Goal: Task Accomplishment & Management: Complete application form

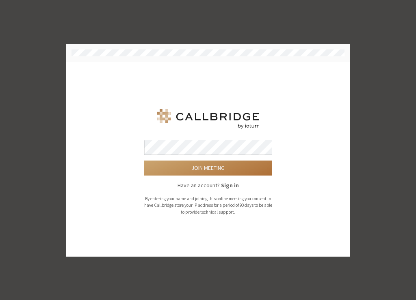
click at [212, 171] on button "Join meeting" at bounding box center [208, 168] width 128 height 15
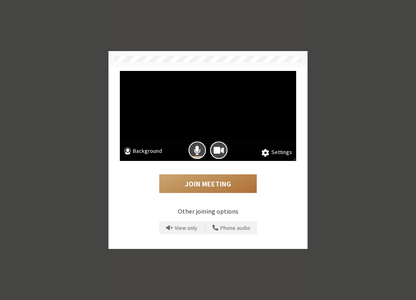
click at [229, 182] on button "Join Meeting" at bounding box center [207, 183] width 97 height 19
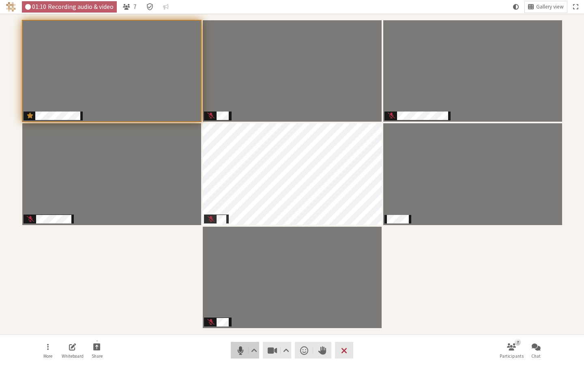
click at [245, 300] on span "Mute (⌘+Shift+A)" at bounding box center [240, 350] width 11 height 11
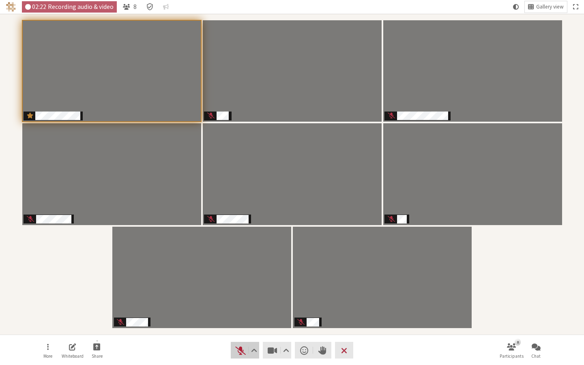
click at [243, 300] on span "Unmute (⌘+Shift+A)" at bounding box center [240, 350] width 11 height 11
click at [242, 300] on span "Mute (⌘+Shift+A)" at bounding box center [240, 350] width 11 height 11
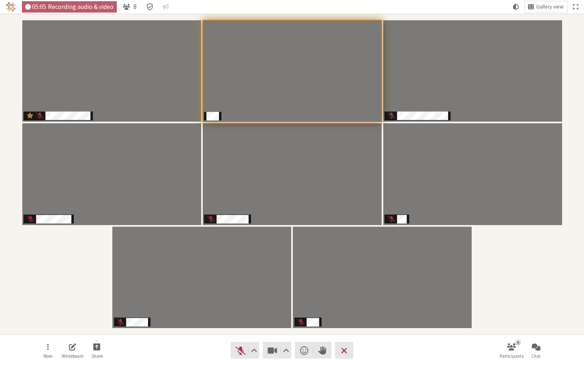
click at [75, 284] on div "Participants" at bounding box center [292, 174] width 573 height 310
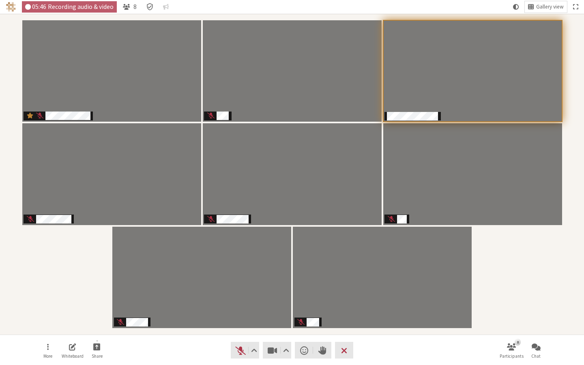
click at [169, 300] on nav "More Whiteboard Share Audio Video Send a reaction Raise hand Leave 8 Participan…" at bounding box center [292, 350] width 511 height 30
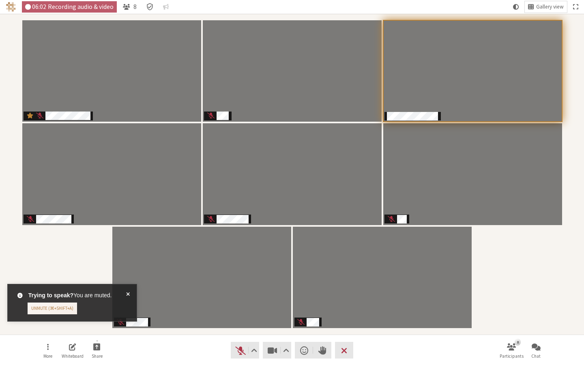
click at [128, 296] on span at bounding box center [128, 302] width 4 height 23
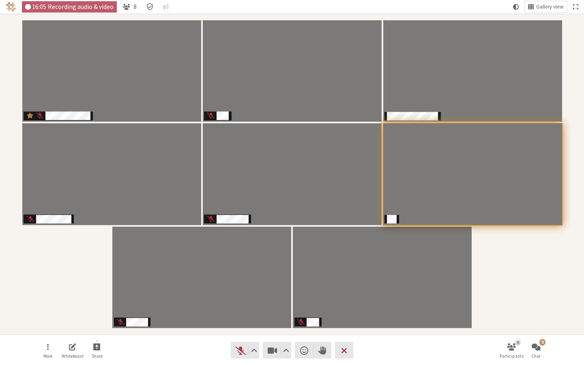
click at [165, 300] on nav "More Whiteboard Share Audio Video Send a reaction Raise hand Leave 8 Participan…" at bounding box center [292, 350] width 511 height 30
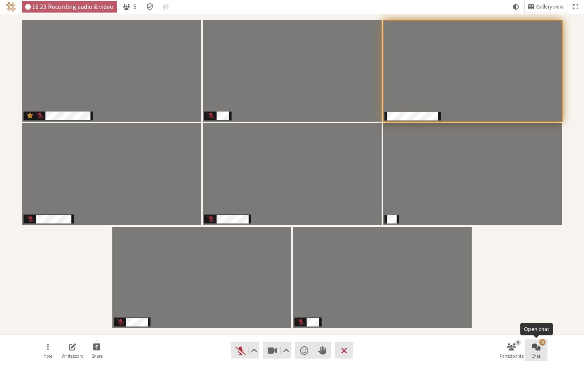
click at [415, 300] on span "Open chat" at bounding box center [536, 346] width 9 height 9
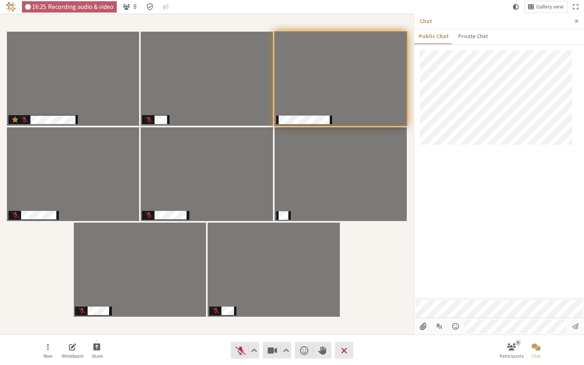
click at [415, 24] on button "Close sidebar" at bounding box center [576, 21] width 15 height 15
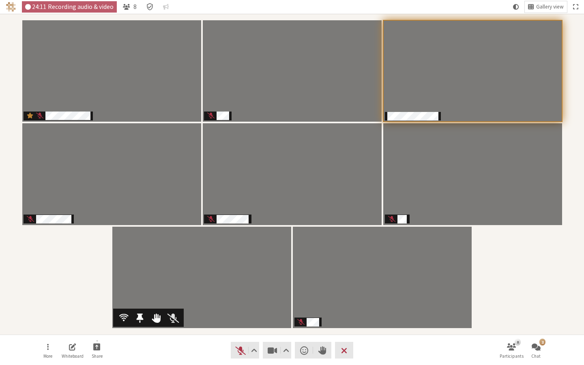
click at [175, 300] on span "Participants" at bounding box center [173, 318] width 11 height 11
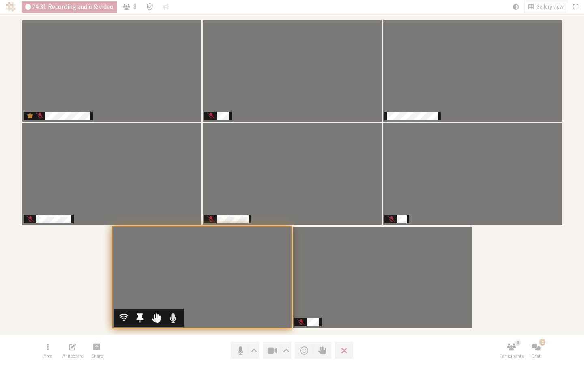
click at [175, 300] on span "Participants" at bounding box center [173, 318] width 7 height 11
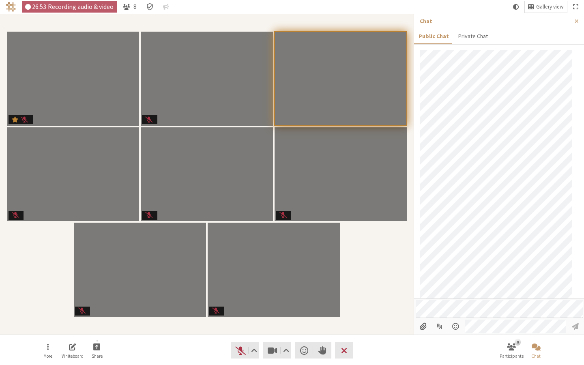
scroll to position [81, 0]
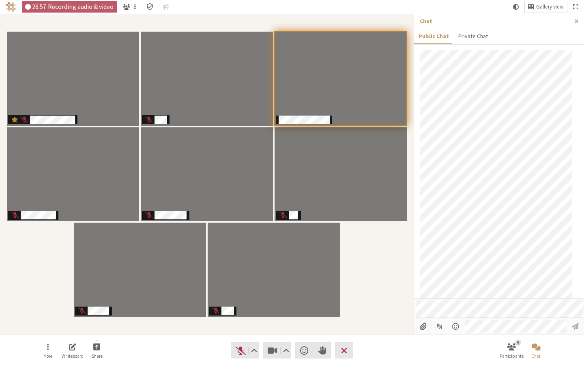
click at [415, 24] on button "Close sidebar" at bounding box center [576, 21] width 15 height 15
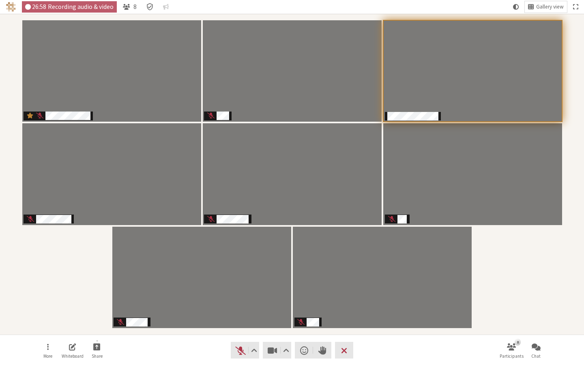
click at [415, 275] on div "Participants" at bounding box center [292, 174] width 573 height 310
click at [415, 300] on span "Chat" at bounding box center [536, 356] width 9 height 5
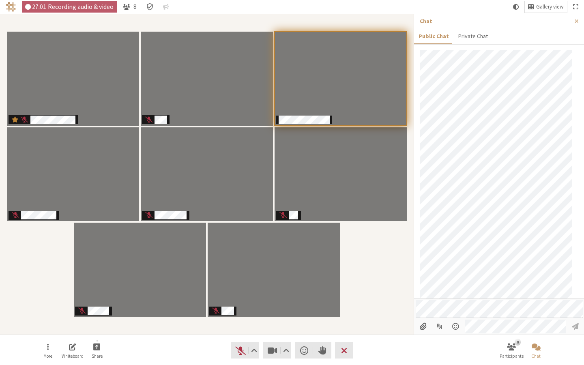
scroll to position [92, 0]
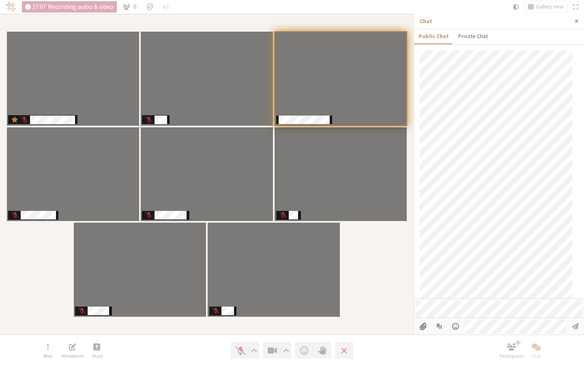
click at [415, 22] on span "Close sidebar" at bounding box center [577, 21] width 4 height 6
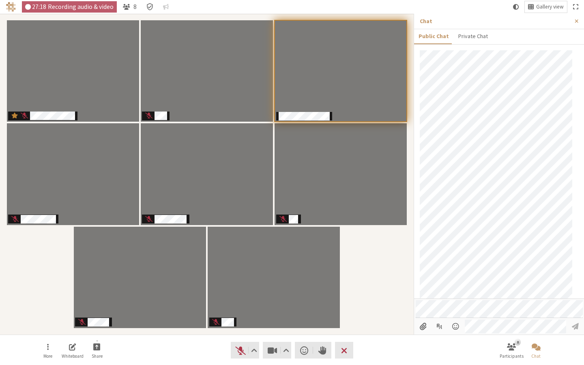
scroll to position [122, 0]
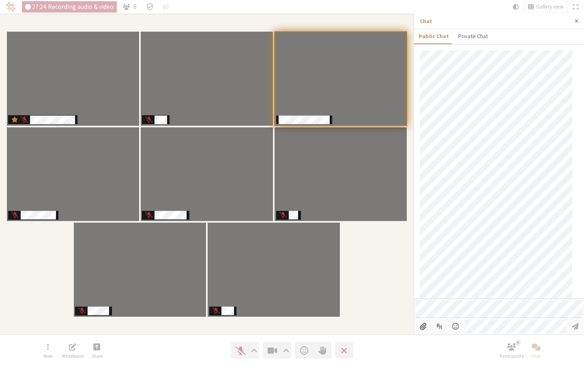
click at [415, 26] on button "Close sidebar" at bounding box center [576, 21] width 15 height 15
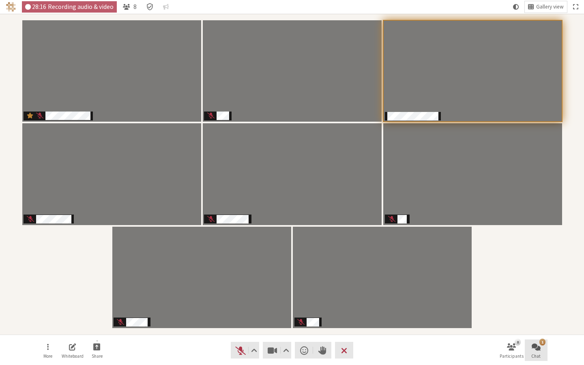
click at [415, 300] on span "Open chat" at bounding box center [536, 346] width 9 height 9
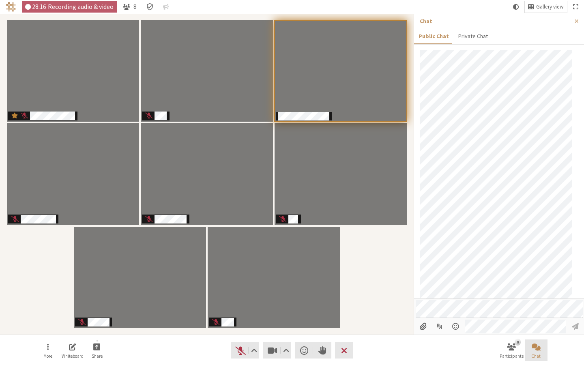
scroll to position [161, 0]
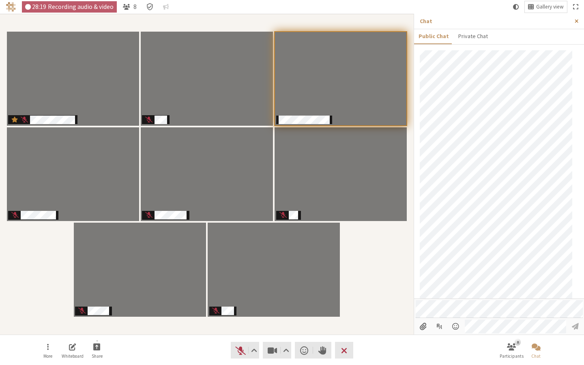
click at [415, 26] on button "Close sidebar" at bounding box center [576, 21] width 15 height 15
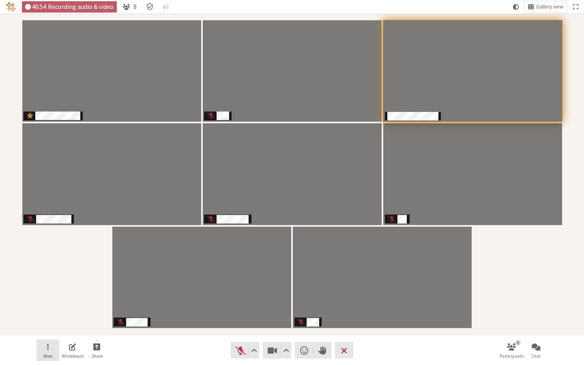
click at [52, 300] on button "More" at bounding box center [48, 351] width 23 height 22
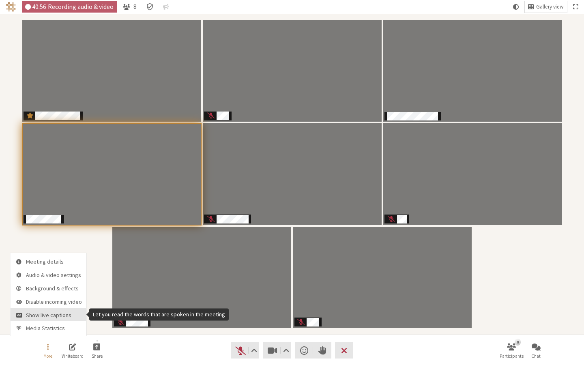
click at [60, 300] on span "Show live captions" at bounding box center [54, 315] width 56 height 6
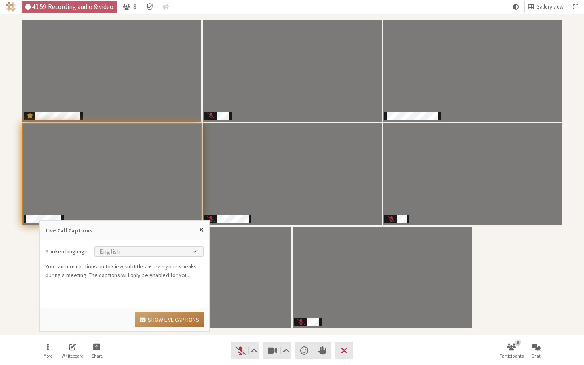
click at [170, 300] on button "Show live captions" at bounding box center [169, 319] width 69 height 15
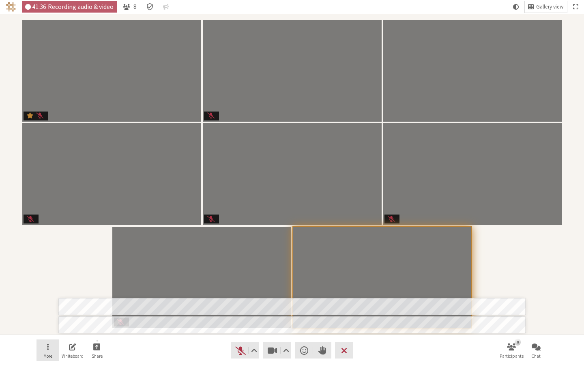
click at [47, 300] on span "Open menu" at bounding box center [48, 346] width 2 height 9
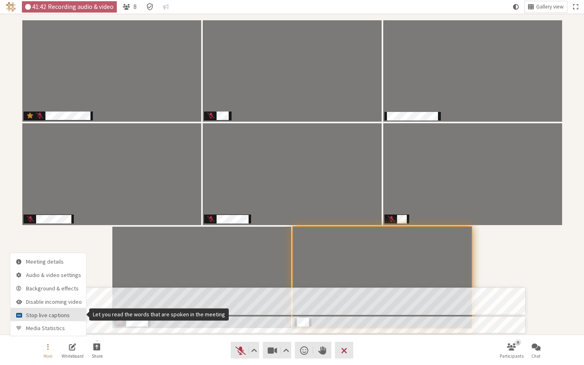
click at [67, 300] on span "Stop live captions" at bounding box center [54, 315] width 56 height 6
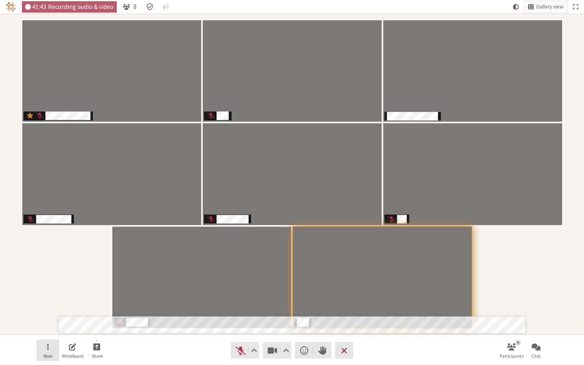
click at [51, 300] on button "More" at bounding box center [48, 351] width 23 height 22
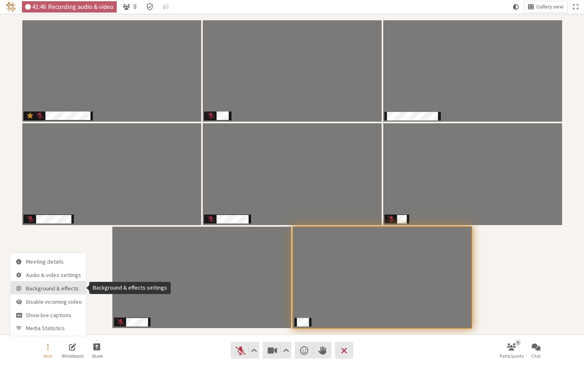
click at [62, 284] on button "Background & effects" at bounding box center [49, 287] width 76 height 13
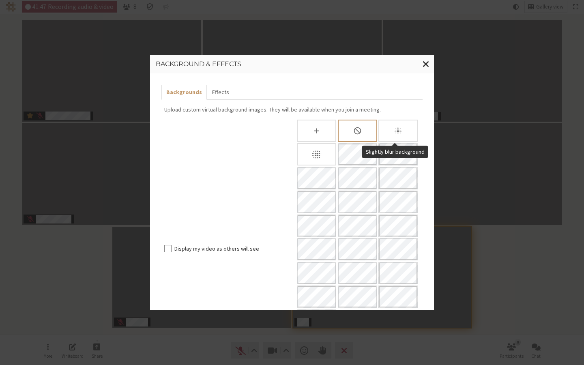
click at [386, 134] on div "Slightly blur background" at bounding box center [398, 131] width 39 height 22
click at [260, 245] on label "Display my video as others will see" at bounding box center [231, 249] width 115 height 9
click at [172, 245] on input "Display my video as others will see" at bounding box center [167, 249] width 7 height 8
click at [254, 245] on label "Display my video as others will see" at bounding box center [231, 249] width 115 height 9
click at [172, 245] on input "Display my video as others will see" at bounding box center [167, 249] width 7 height 8
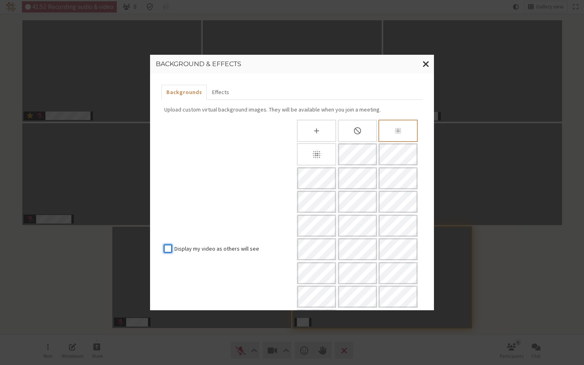
checkbox input "false"
click at [415, 63] on span "Close modal" at bounding box center [426, 64] width 7 height 10
click at [415, 65] on video "Participants" at bounding box center [472, 70] width 179 height 101
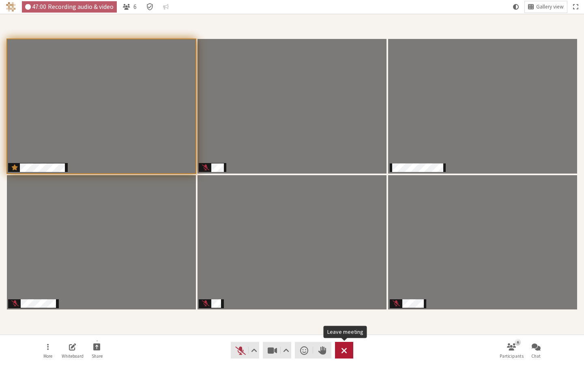
click at [345, 300] on span "Leave meeting" at bounding box center [344, 350] width 6 height 11
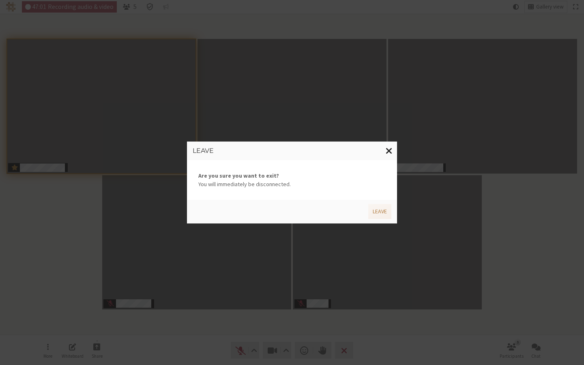
click at [388, 149] on span "Close modal" at bounding box center [389, 151] width 7 height 10
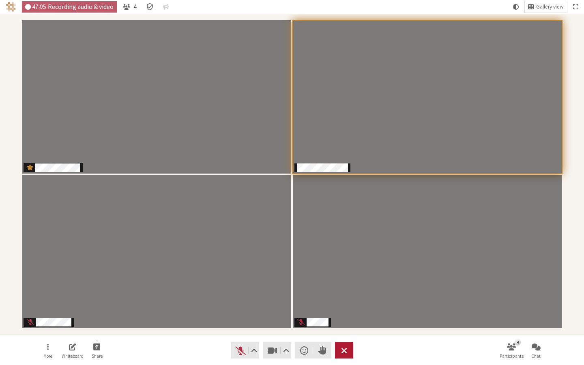
drag, startPoint x: 345, startPoint y: 349, endPoint x: 349, endPoint y: 350, distance: 4.1
click at [349, 300] on button "Leave" at bounding box center [344, 350] width 18 height 17
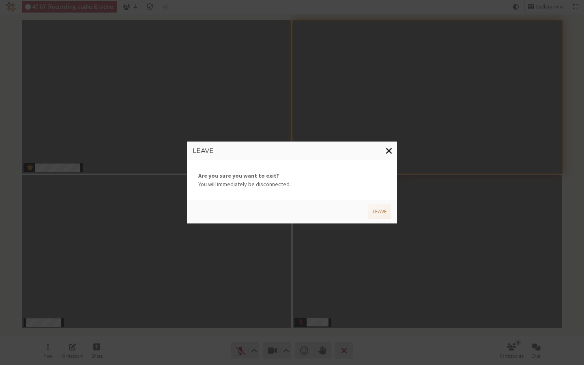
click at [387, 151] on span "Close modal" at bounding box center [389, 151] width 7 height 10
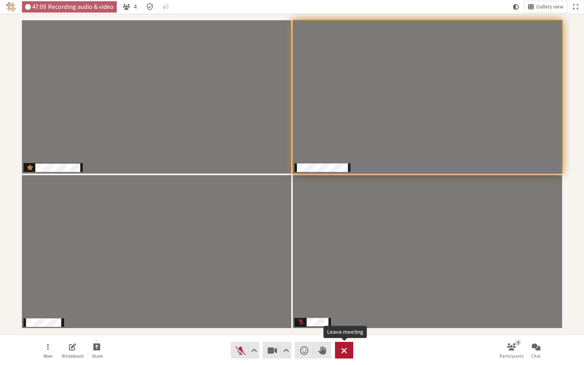
click at [347, 300] on span "Leave meeting" at bounding box center [344, 350] width 6 height 11
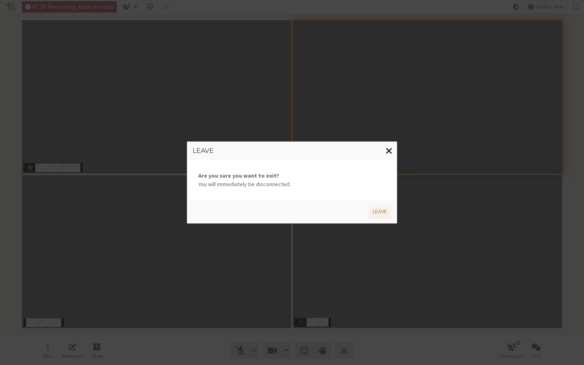
click at [386, 149] on span "Close modal" at bounding box center [389, 151] width 7 height 10
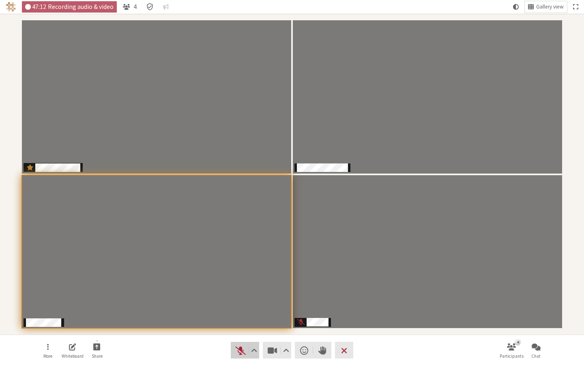
click at [242, 300] on span "Unmute (⌘+Shift+A)" at bounding box center [240, 350] width 11 height 11
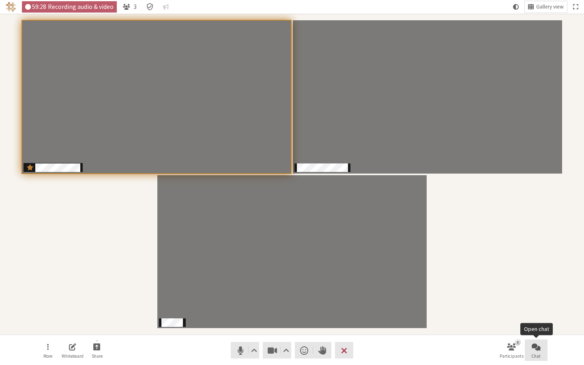
click at [415, 300] on span "Open chat" at bounding box center [536, 346] width 9 height 9
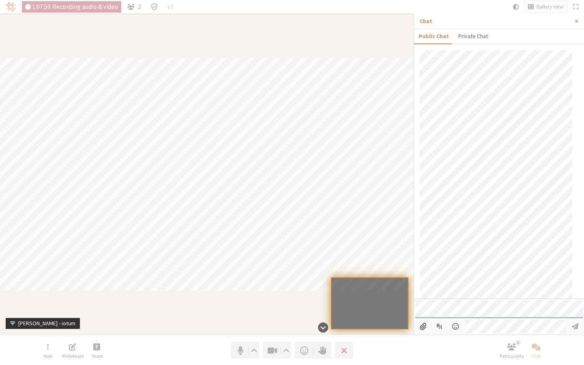
scroll to position [251, 0]
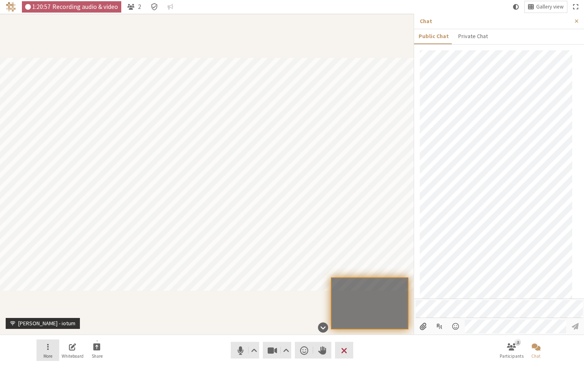
click at [46, 300] on button "More" at bounding box center [48, 351] width 23 height 22
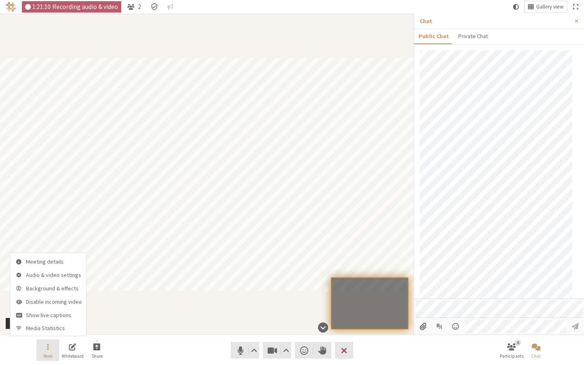
click at [54, 300] on button "More" at bounding box center [48, 351] width 23 height 22
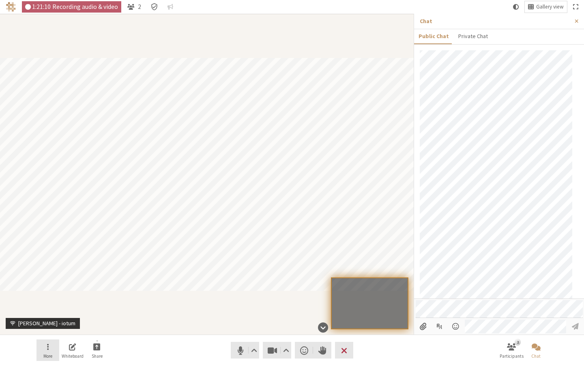
click at [54, 300] on button "More" at bounding box center [48, 351] width 23 height 22
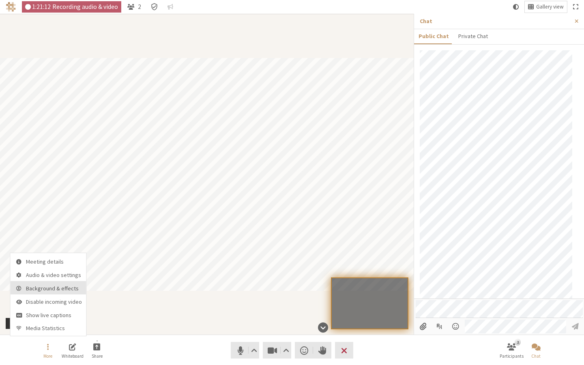
click at [48, 281] on button "Background & effects" at bounding box center [49, 287] width 76 height 13
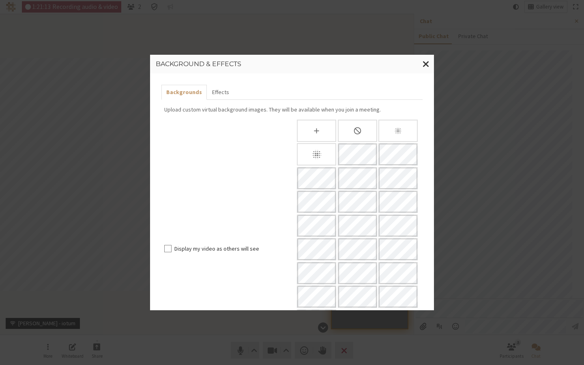
click at [375, 132] on div at bounding box center [357, 226] width 125 height 212
click at [359, 133] on div "None" at bounding box center [357, 131] width 39 height 22
click at [415, 63] on span "Close modal" at bounding box center [426, 64] width 7 height 10
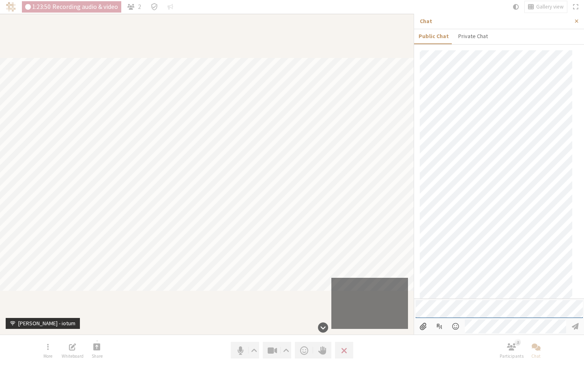
scroll to position [323, 0]
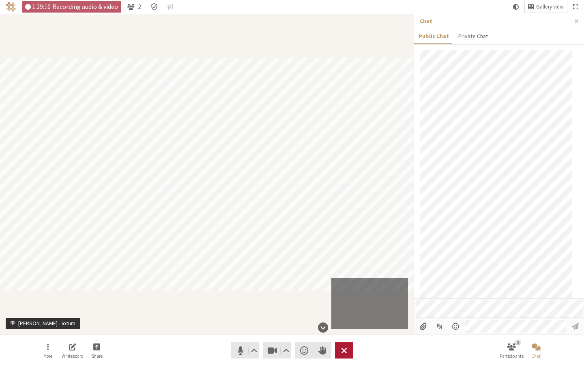
click at [347, 300] on span "Leave meeting" at bounding box center [344, 350] width 6 height 11
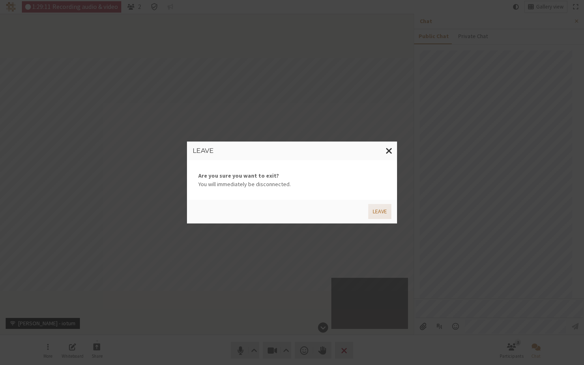
click at [380, 207] on button "Leave" at bounding box center [379, 211] width 23 height 15
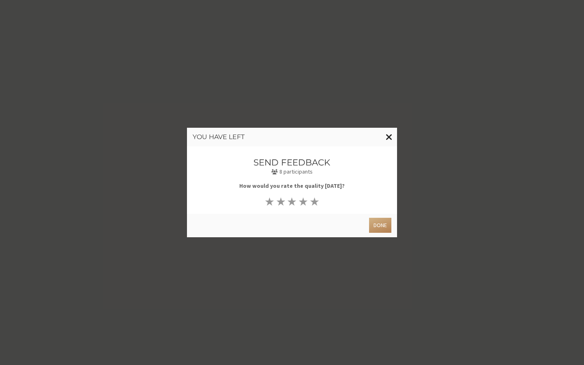
click at [386, 137] on span "Close modal" at bounding box center [389, 137] width 7 height 10
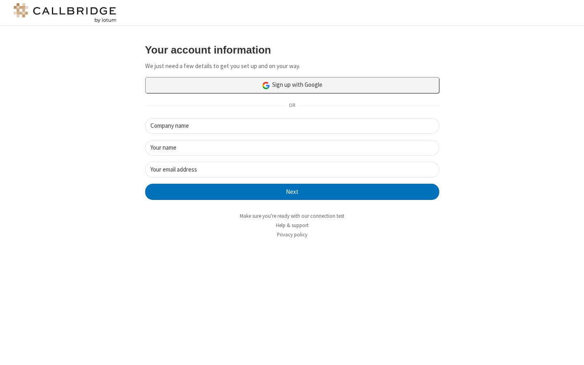
click at [309, 85] on link "Sign up with Google" at bounding box center [292, 85] width 294 height 16
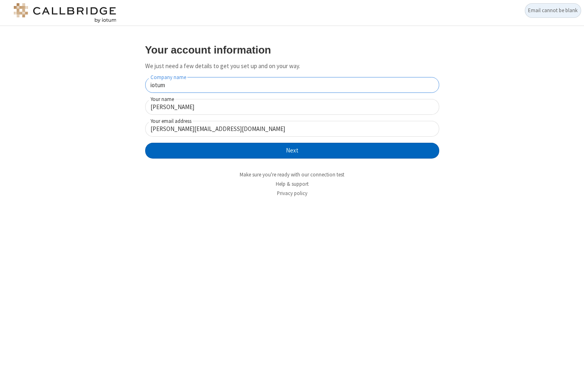
type input "iotum"
click at [353, 153] on button "Next" at bounding box center [292, 151] width 294 height 16
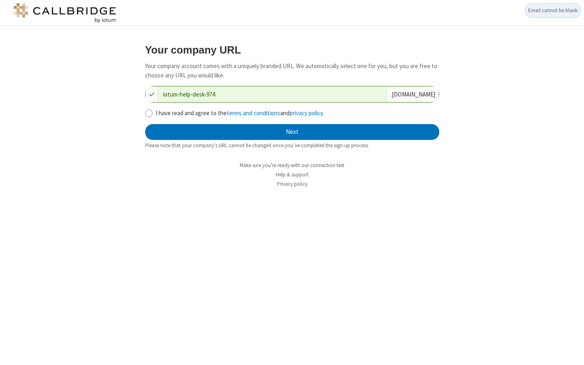
click at [180, 107] on form "Your company URL Your company account comes with a uniquely branded URL. We aut…" at bounding box center [292, 96] width 294 height 105
click at [180, 113] on label "I have read and agree to the terms and conditions and privacy policy ." at bounding box center [298, 113] width 284 height 9
click at [153, 113] on input "I have read and agree to the terms and conditions and privacy policy ." at bounding box center [149, 113] width 8 height 9
checkbox input "true"
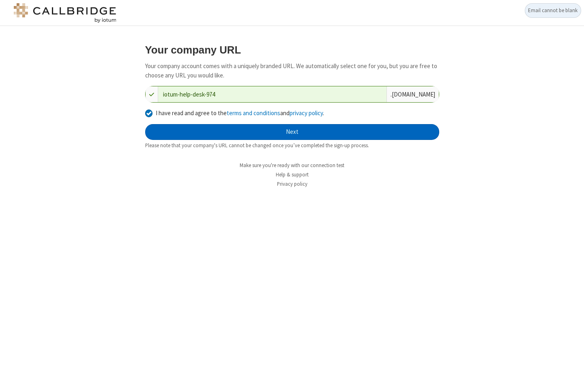
click at [224, 134] on button "Next" at bounding box center [292, 132] width 294 height 16
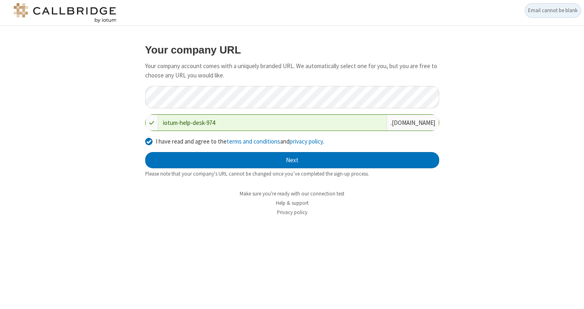
drag, startPoint x: 116, startPoint y: 1, endPoint x: -28, endPoint y: -7, distance: 145.1
click at [0, 0] on html "Email cannot be blank Your company URL Your company account comes with a unique…" at bounding box center [292, 154] width 584 height 309
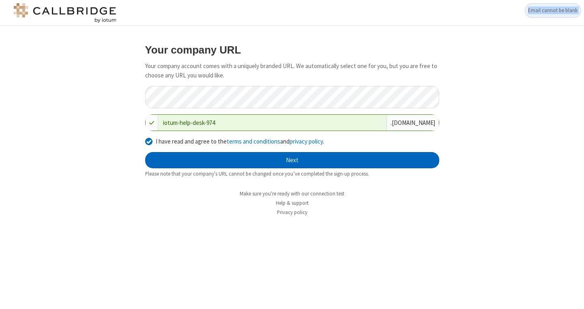
click at [297, 159] on button "Next" at bounding box center [292, 160] width 294 height 16
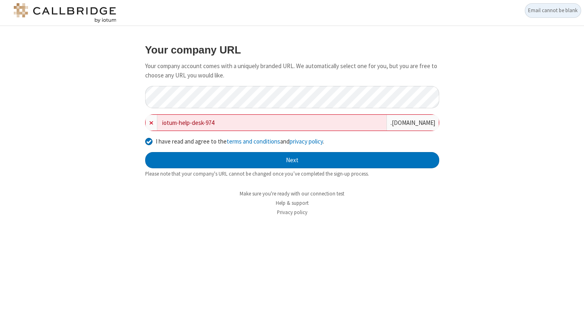
click at [250, 117] on input "iotum-help-desk-974" at bounding box center [271, 123] width 229 height 16
click at [248, 125] on input "iotum-help-desk-974" at bounding box center [271, 123] width 229 height 16
click at [248, 81] on form "Your company URL Your company account comes with a uniquely branded URL. We aut…" at bounding box center [292, 111] width 294 height 134
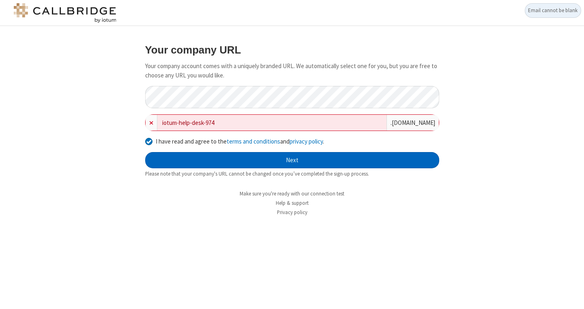
click at [261, 164] on button "Next" at bounding box center [292, 160] width 294 height 16
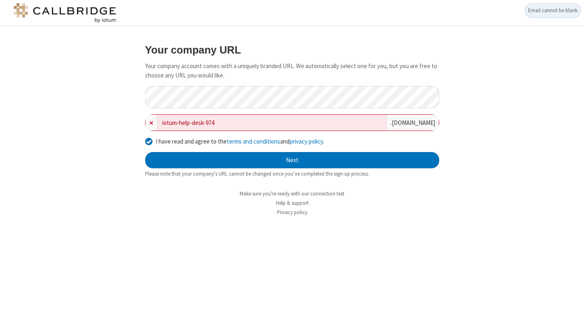
click at [207, 123] on input "iotum-help-desk-974" at bounding box center [271, 123] width 229 height 16
click at [463, 65] on div "Your company URL Your company account comes with a uniquely branded URL. We aut…" at bounding box center [292, 130] width 469 height 184
click at [532, 11] on div "Email cannot be blank" at bounding box center [553, 10] width 56 height 15
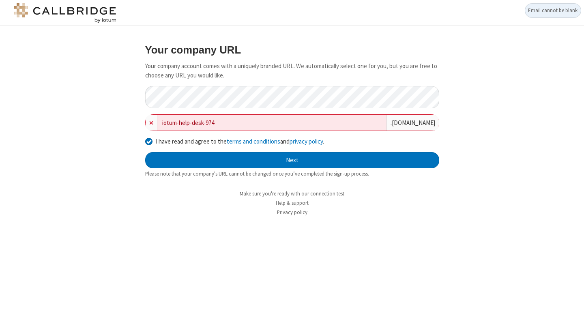
click at [343, 151] on form "Your company URL Your company account comes with a uniquely branded URL. We aut…" at bounding box center [292, 111] width 294 height 134
click at [452, 67] on div "Your company URL Your company account comes with a uniquely branded URL. We aut…" at bounding box center [292, 130] width 469 height 184
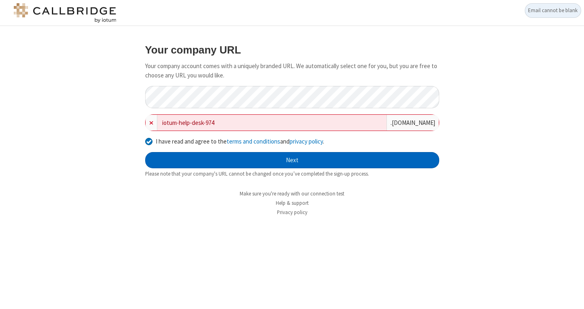
click at [381, 164] on button "Next" at bounding box center [292, 160] width 294 height 16
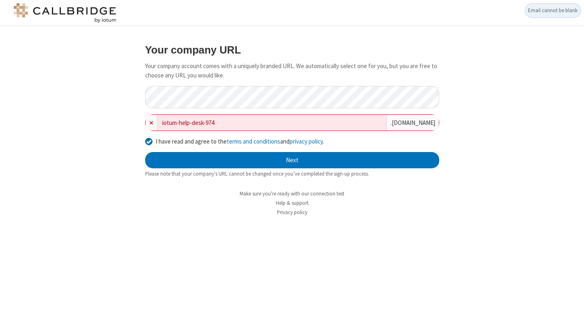
click at [431, 237] on div "Your company URL Your company account comes with a uniquely branded URL. We aut…" at bounding box center [292, 167] width 584 height 283
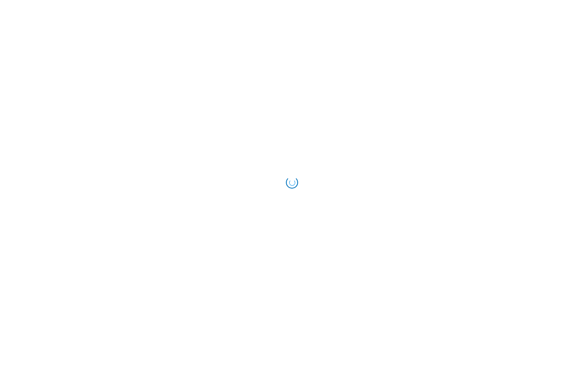
click at [383, 221] on html at bounding box center [292, 182] width 584 height 365
